Goal: Navigation & Orientation: Find specific page/section

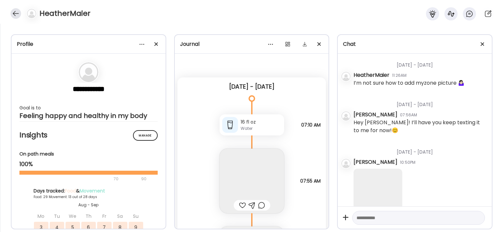
scroll to position [3, 0]
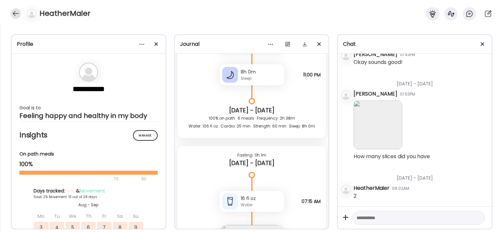
click at [14, 16] on div at bounding box center [16, 13] width 11 height 11
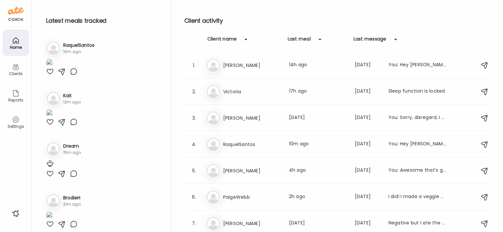
click at [14, 16] on div "coach Home Clients Coaches Teams Reports Settings n/a client count" at bounding box center [16, 116] width 32 height 232
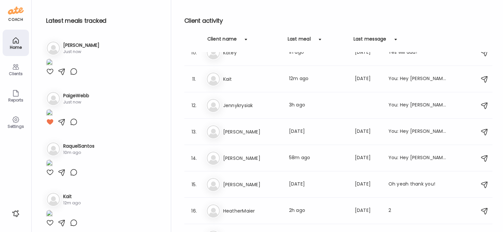
scroll to position [397, 0]
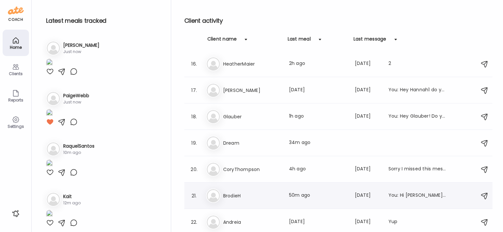
click at [230, 197] on h3 "BrodieH" at bounding box center [252, 196] width 58 height 8
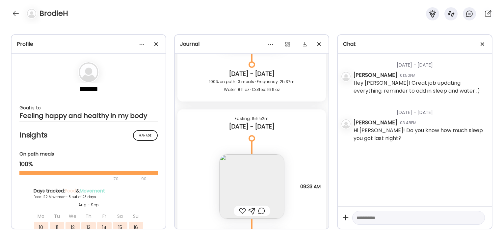
scroll to position [2712, 0]
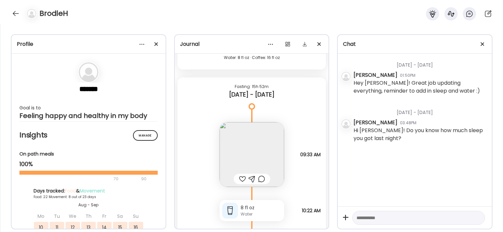
click at [275, 148] on img at bounding box center [252, 154] width 65 height 65
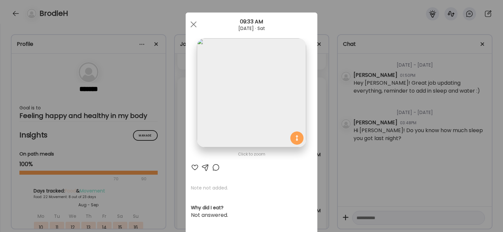
click at [169, 116] on div "Ate Coach Dashboard Wahoo! It’s official Take a moment to set up your Coach Pro…" at bounding box center [251, 116] width 503 height 232
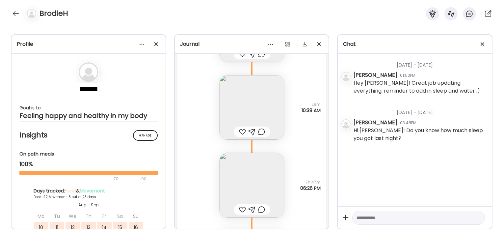
scroll to position [3334, 0]
click at [274, 101] on img at bounding box center [252, 107] width 65 height 65
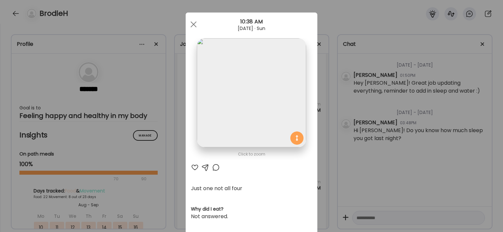
click at [167, 152] on div "Ate Coach Dashboard Wahoo! It’s official Take a moment to set up your Coach Pro…" at bounding box center [251, 116] width 503 height 232
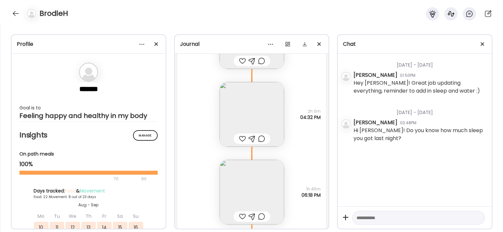
scroll to position [7274, 0]
click at [17, 15] on div at bounding box center [16, 13] width 11 height 11
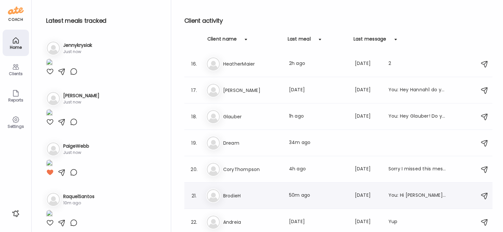
click at [231, 195] on h3 "BrodieH" at bounding box center [252, 196] width 58 height 8
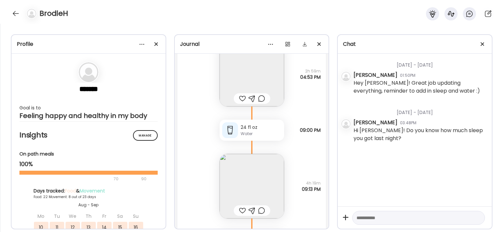
scroll to position [9528, 0]
click at [244, 181] on img at bounding box center [252, 185] width 65 height 65
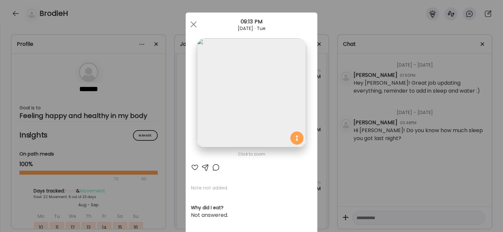
click at [173, 175] on div "Ate Coach Dashboard Wahoo! It’s official Take a moment to set up your Coach Pro…" at bounding box center [251, 116] width 503 height 232
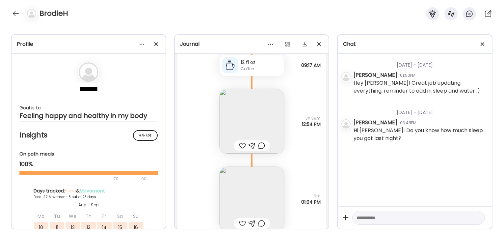
scroll to position [9923, 0]
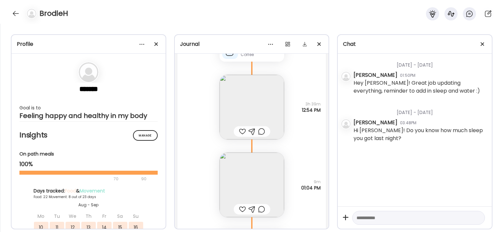
click at [256, 104] on img at bounding box center [252, 107] width 65 height 65
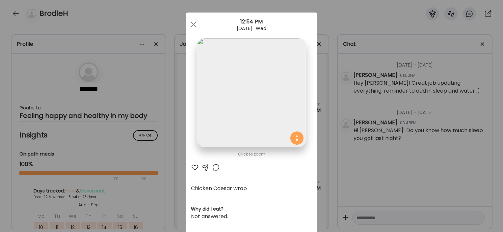
click at [176, 129] on div "Ate Coach Dashboard Wahoo! It’s official Take a moment to set up your Coach Pro…" at bounding box center [251, 116] width 503 height 232
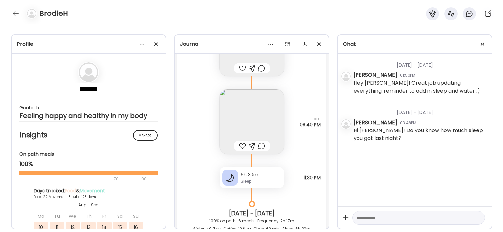
scroll to position [10289, 0]
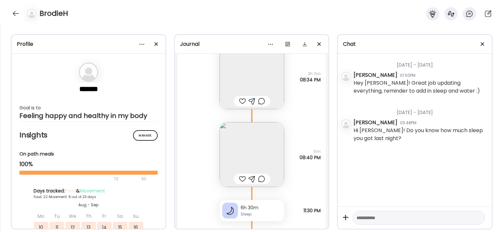
click at [259, 141] on img at bounding box center [252, 154] width 65 height 65
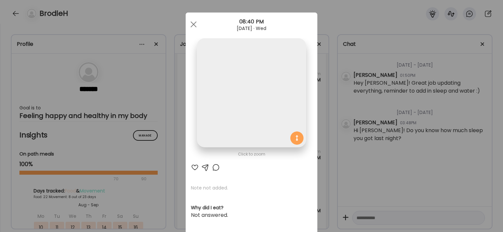
click at [154, 179] on div "Ate Coach Dashboard Wahoo! It’s official Take a moment to set up your Coach Pro…" at bounding box center [251, 116] width 503 height 232
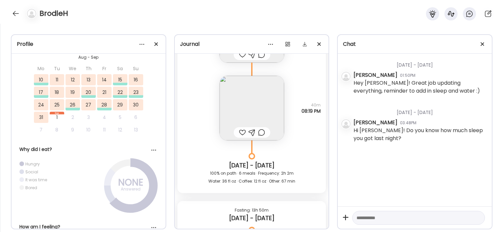
scroll to position [11065, 0]
click at [255, 111] on img at bounding box center [252, 108] width 65 height 65
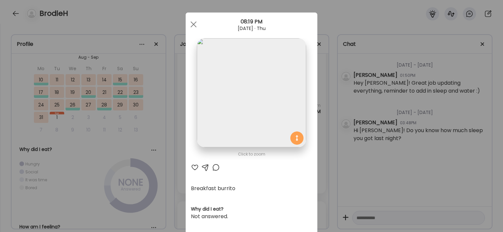
click at [167, 182] on div "Ate Coach Dashboard Wahoo! It’s official Take a moment to set up your Coach Pro…" at bounding box center [251, 116] width 503 height 232
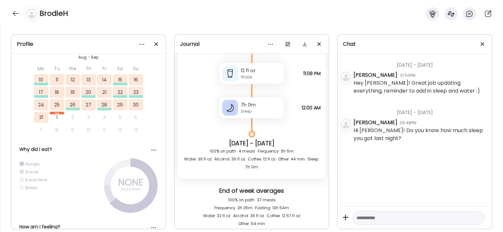
scroll to position [12923, 0]
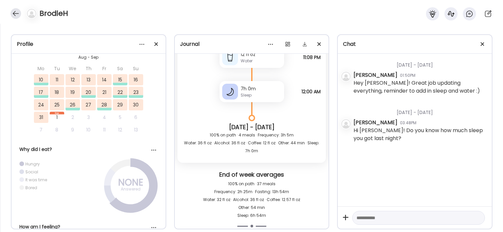
click at [12, 11] on div at bounding box center [16, 13] width 11 height 11
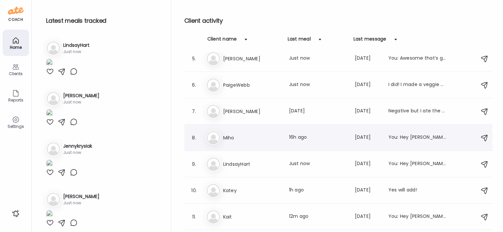
scroll to position [0, 0]
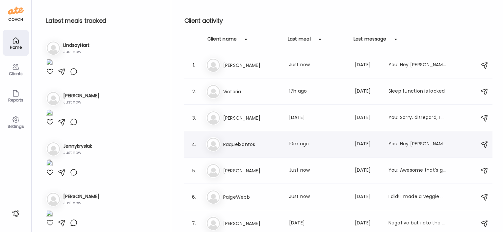
click at [242, 142] on h3 "RaquelSantos" at bounding box center [252, 144] width 58 height 8
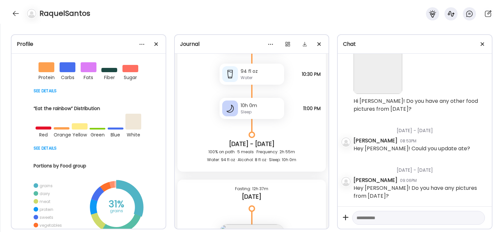
scroll to position [19956, 0]
